Goal: Obtain resource: Download file/media

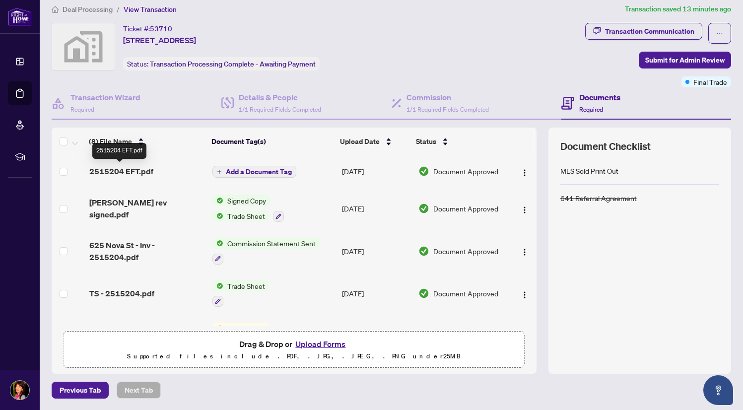
click at [118, 171] on span "2515204 EFT.pdf" at bounding box center [121, 171] width 64 height 12
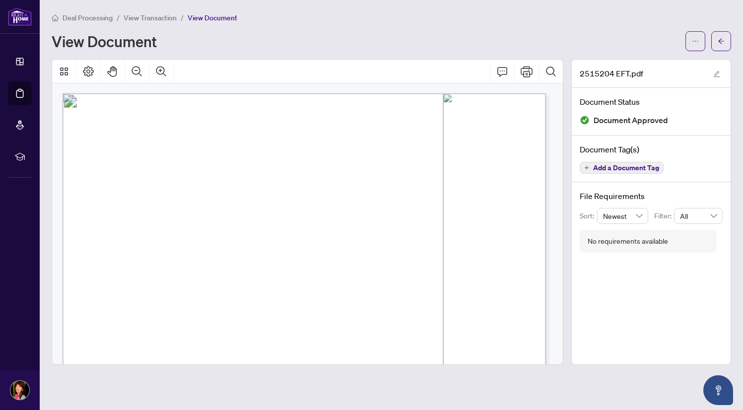
click at [275, 34] on div "View Document" at bounding box center [366, 41] width 628 height 16
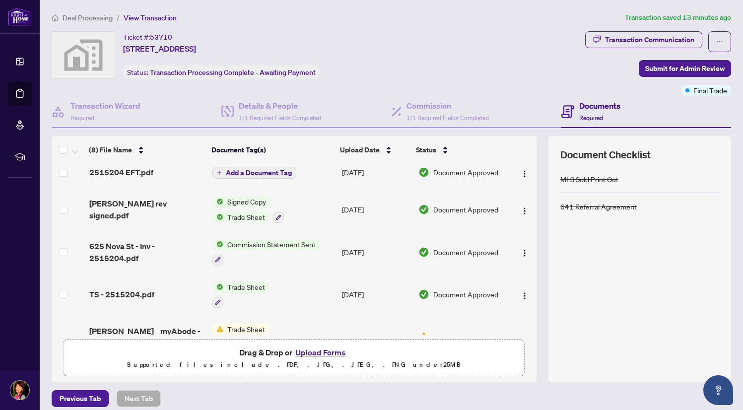
scroll to position [23, 0]
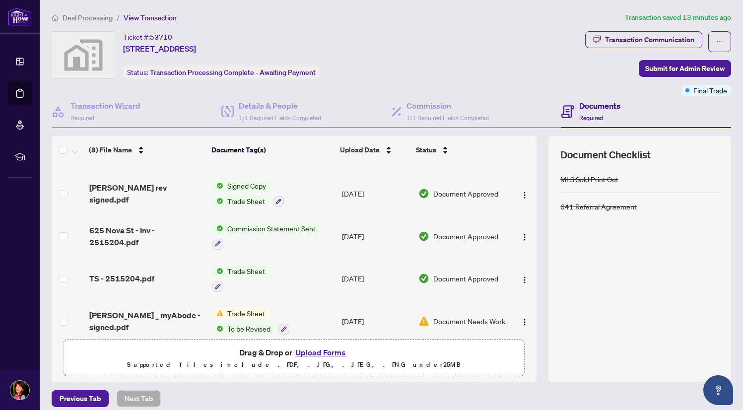
click at [230, 199] on span "Trade Sheet" at bounding box center [246, 201] width 46 height 11
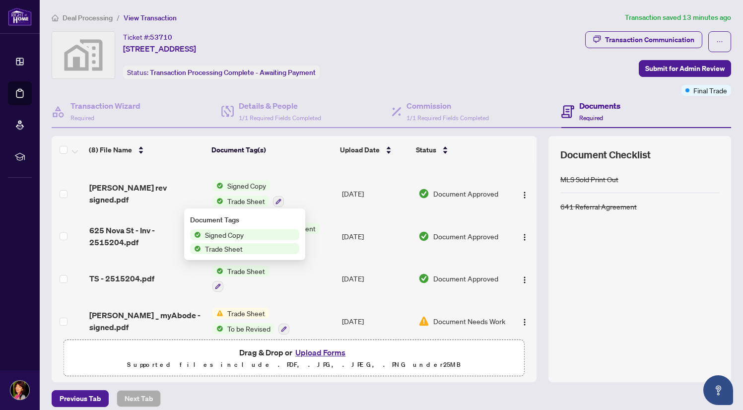
click at [211, 249] on span "Trade Sheet" at bounding box center [224, 248] width 46 height 11
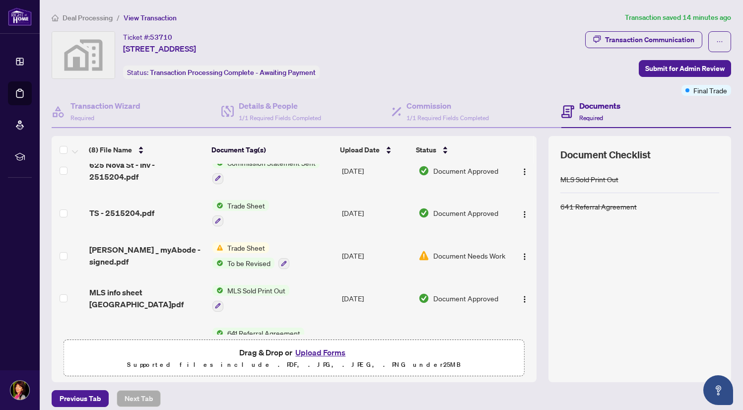
scroll to position [94, 0]
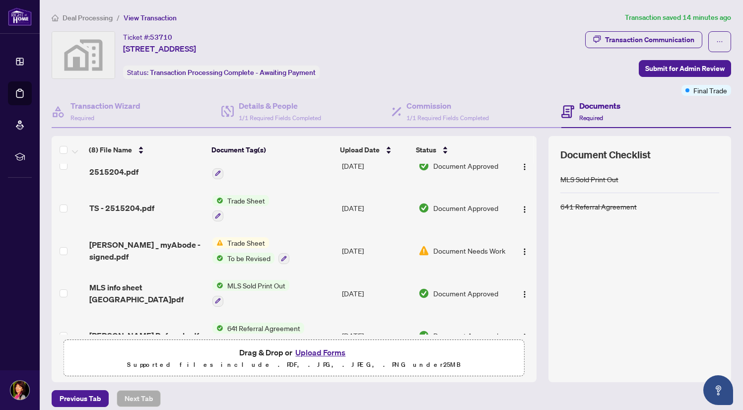
click at [236, 201] on span "Trade Sheet" at bounding box center [246, 200] width 46 height 11
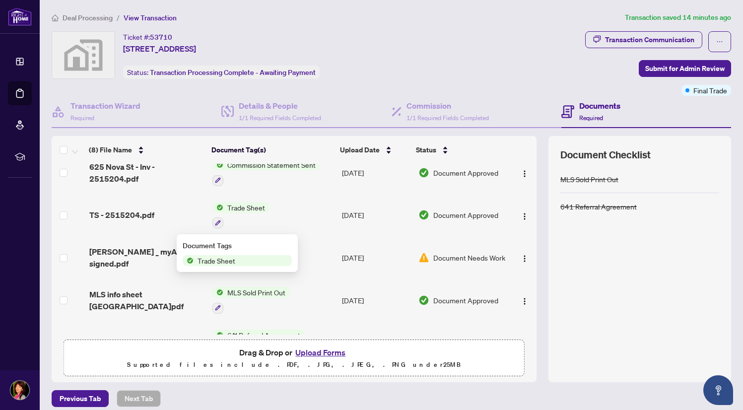
scroll to position [81, 0]
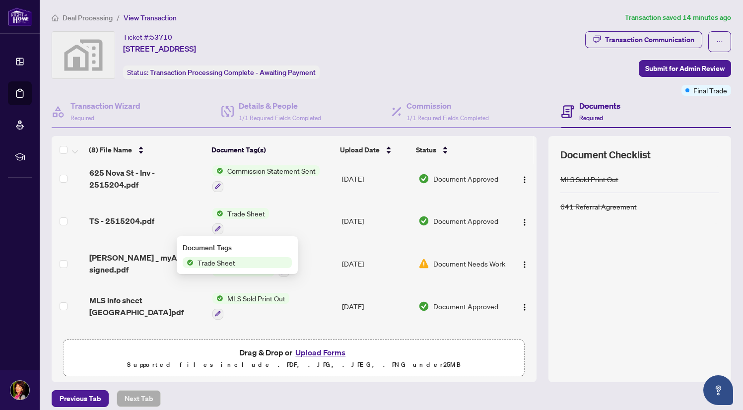
click at [229, 213] on span "Trade Sheet" at bounding box center [246, 213] width 46 height 11
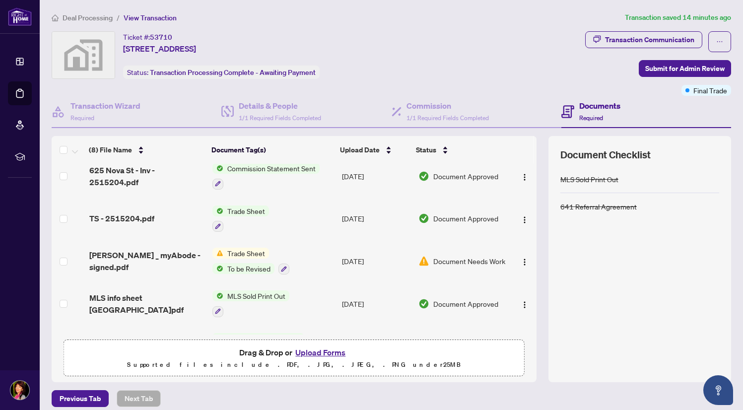
click at [229, 213] on span "Trade Sheet" at bounding box center [246, 210] width 46 height 11
click at [229, 213] on span "Trade Sheet" at bounding box center [246, 211] width 46 height 11
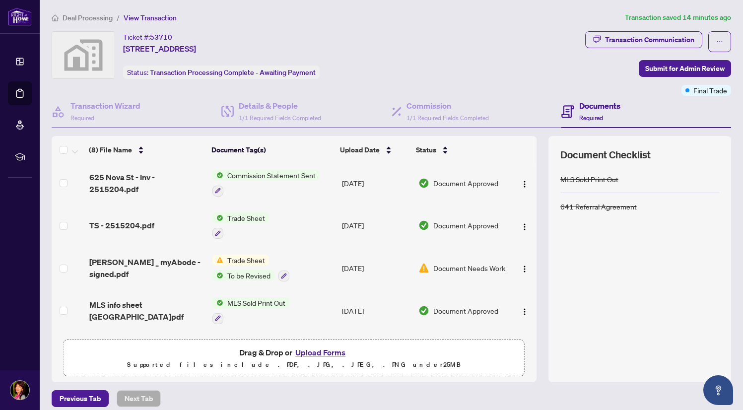
click at [245, 220] on span "Trade Sheet" at bounding box center [246, 217] width 46 height 11
click at [207, 263] on span "Trade Sheet" at bounding box center [217, 266] width 46 height 11
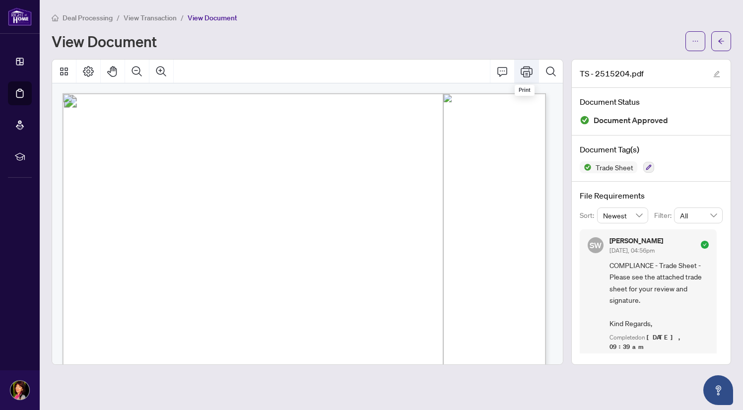
click at [527, 73] on icon "Print" at bounding box center [527, 71] width 12 height 11
